Goal: Complete application form

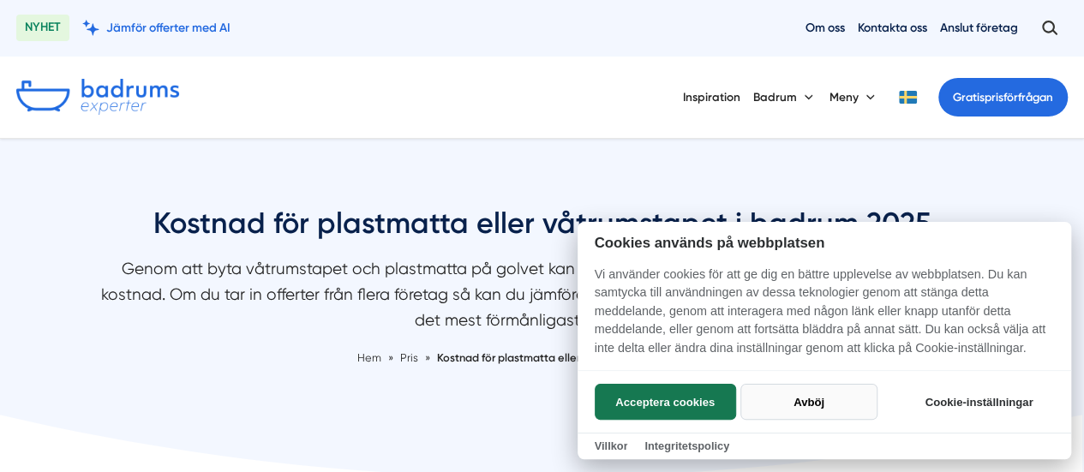
click at [767, 407] on button "Avböj" at bounding box center [809, 402] width 136 height 36
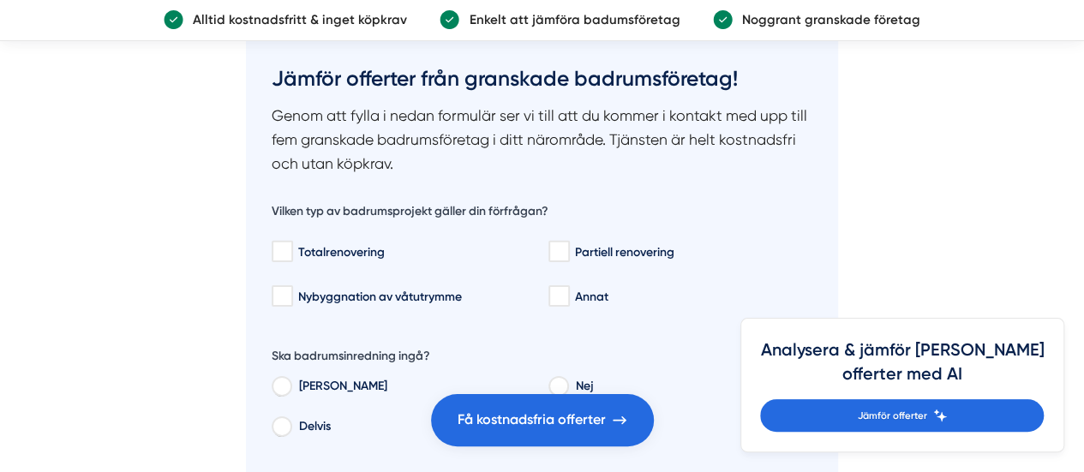
scroll to position [2616, 0]
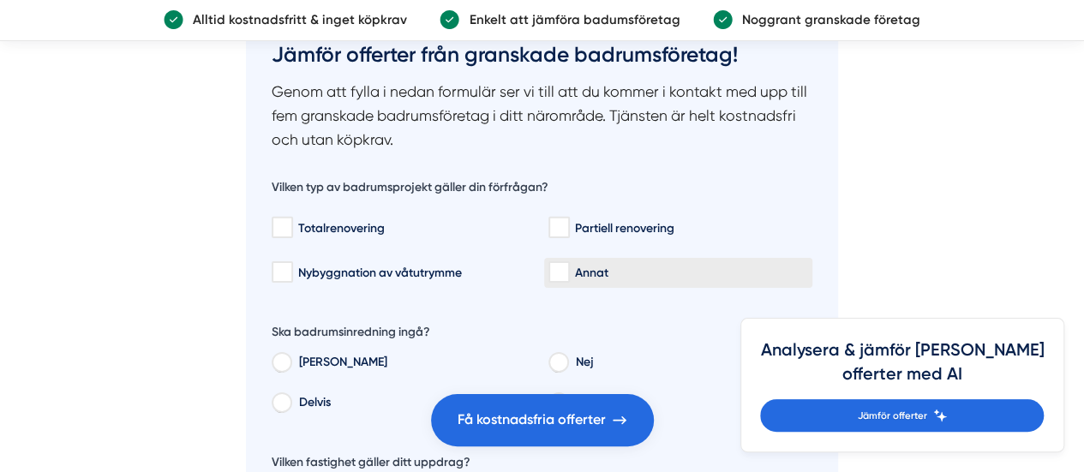
click at [561, 274] on input "Annat" at bounding box center [559, 272] width 20 height 17
checkbox input "true"
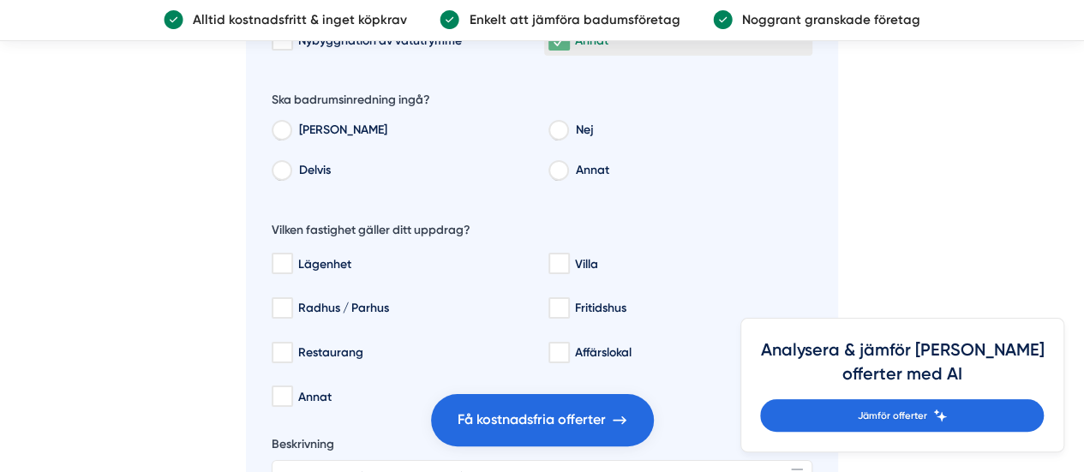
scroll to position [2855, 0]
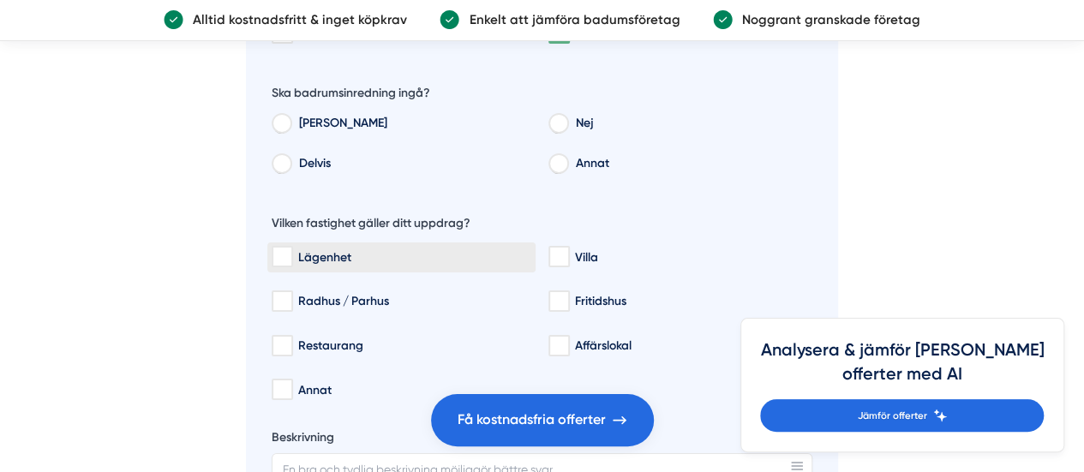
click at [331, 261] on div "Lägenhet" at bounding box center [402, 257] width 260 height 17
click at [291, 261] on input "Lägenhet" at bounding box center [282, 257] width 20 height 17
checkbox input "true"
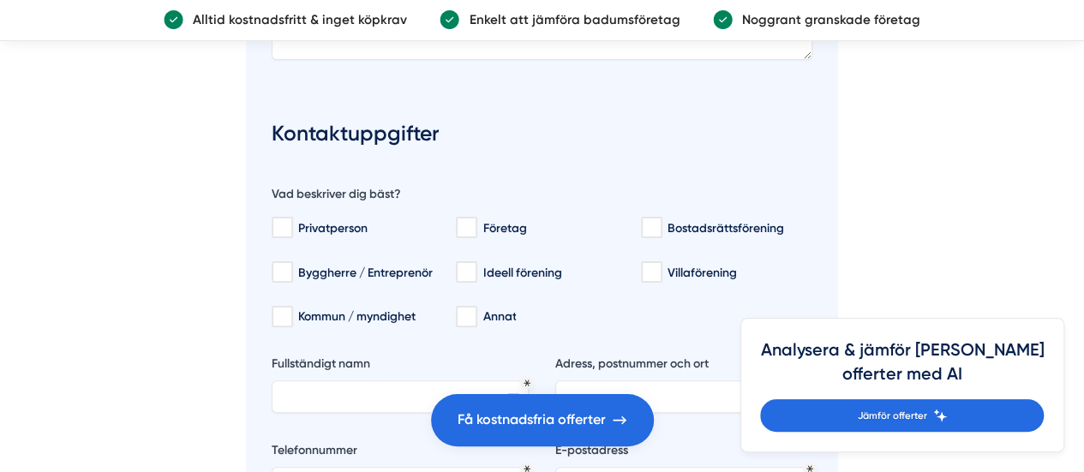
scroll to position [3335, 0]
click at [283, 229] on input "Privatperson" at bounding box center [282, 227] width 20 height 17
checkbox input "true"
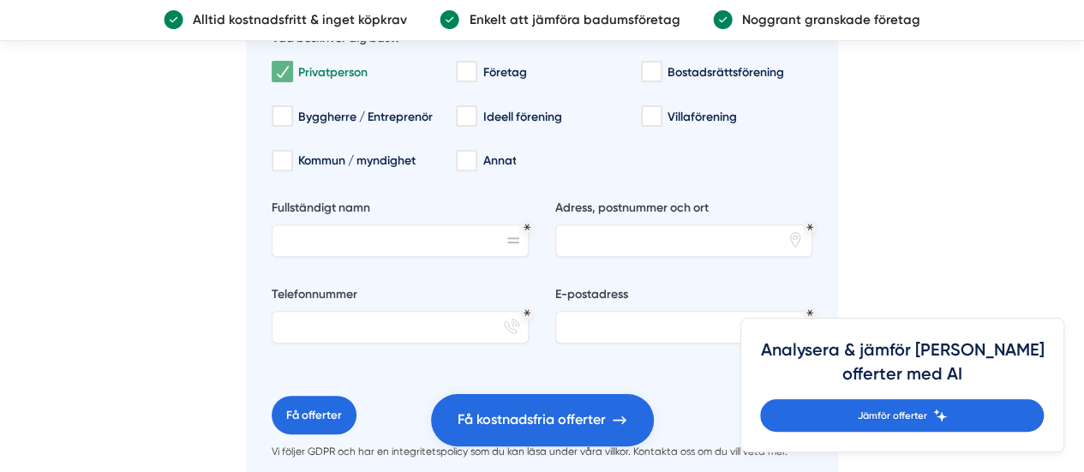
scroll to position [3650, 0]
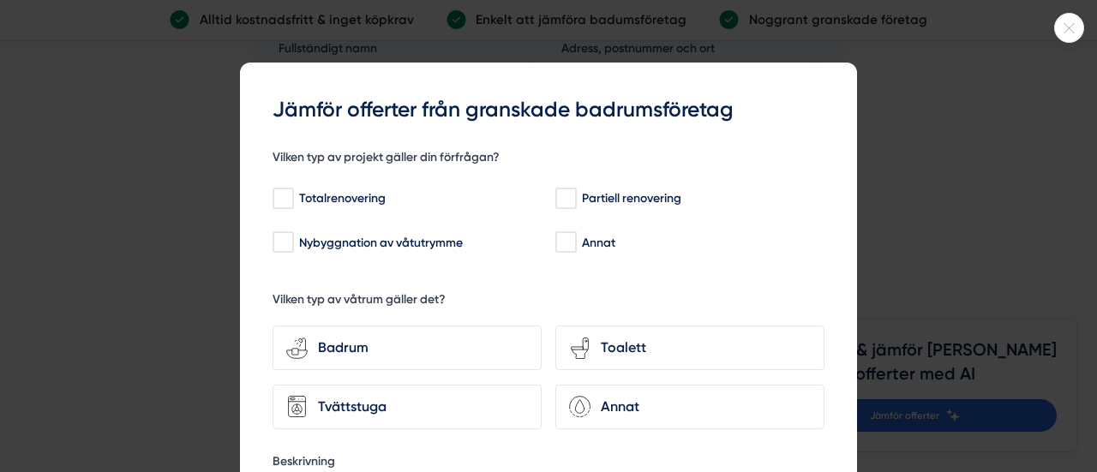
click at [1066, 32] on icon at bounding box center [1069, 28] width 28 height 10
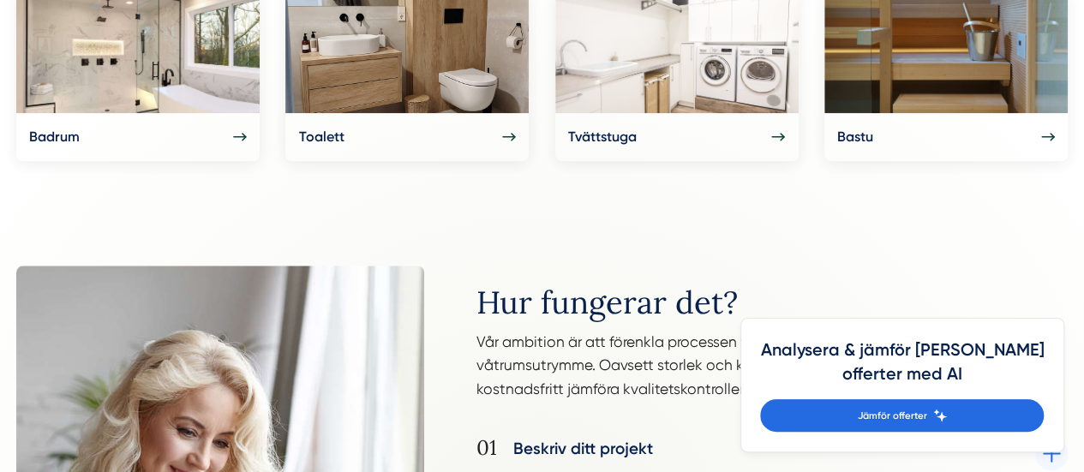
scroll to position [946, 0]
